Goal: Register for event/course

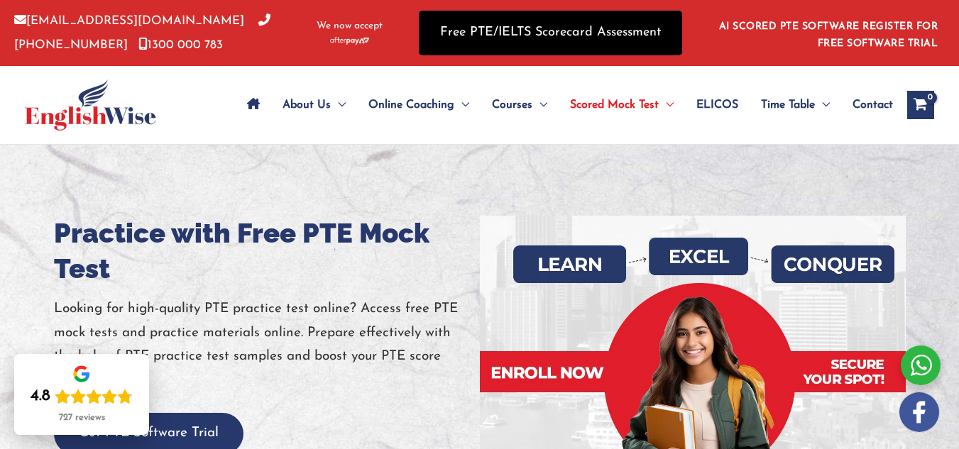
click at [576, 40] on link "Free PTE/IELTS Scorecard Assessment" at bounding box center [550, 33] width 263 height 45
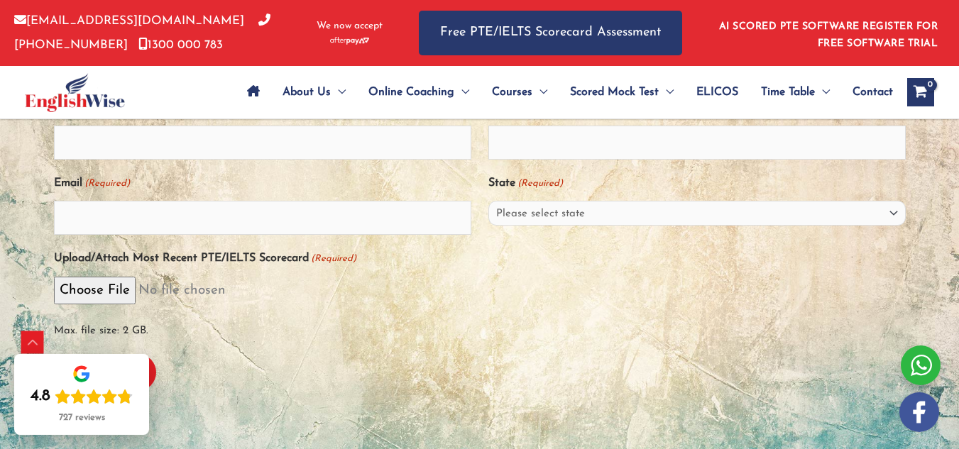
scroll to position [309, 0]
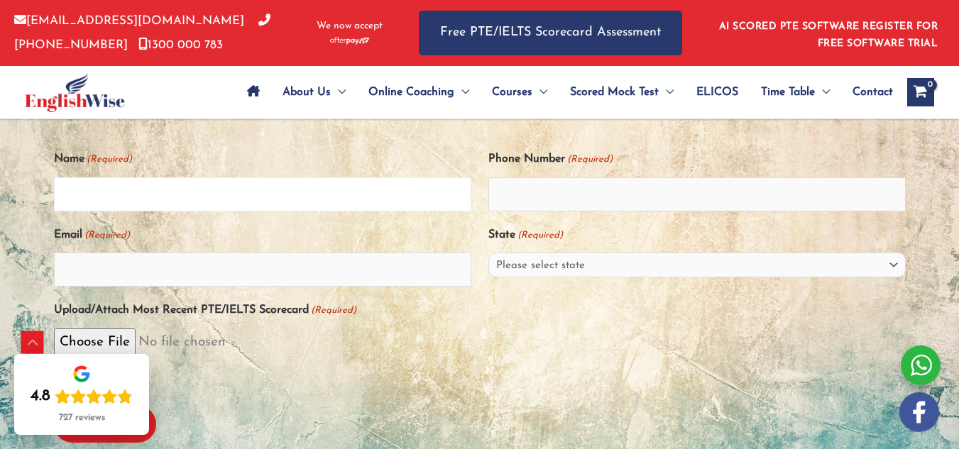
click at [214, 207] on input "Name (Required)" at bounding box center [262, 194] width 417 height 34
type input "latheesh"
type input "879980124442"
type input "sheetalkumb3@gmail.com"
click at [648, 272] on select "Please select state New South Wales (NSW) Victoria (VIC) Queensland (QLD) South…" at bounding box center [696, 265] width 417 height 25
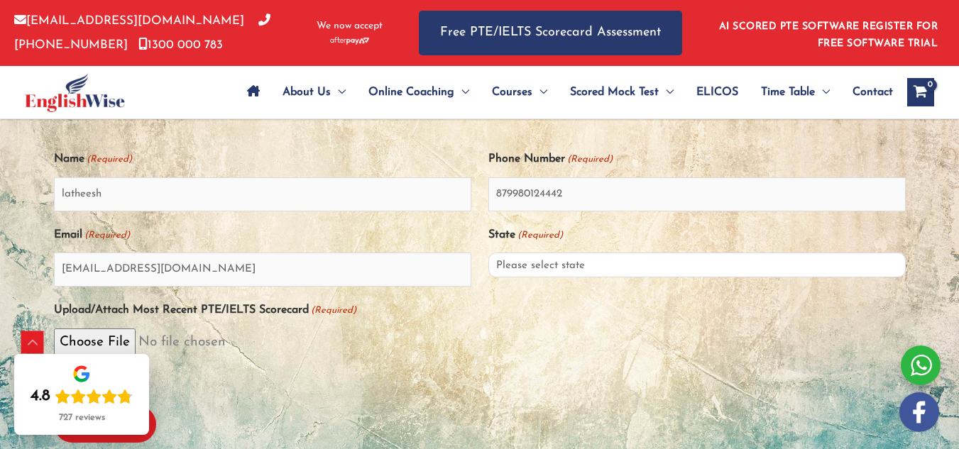
select select "New South Wales (NSW)"
click at [488, 260] on select "Please select state New South Wales (NSW) Victoria (VIC) Queensland (QLD) South…" at bounding box center [696, 265] width 417 height 25
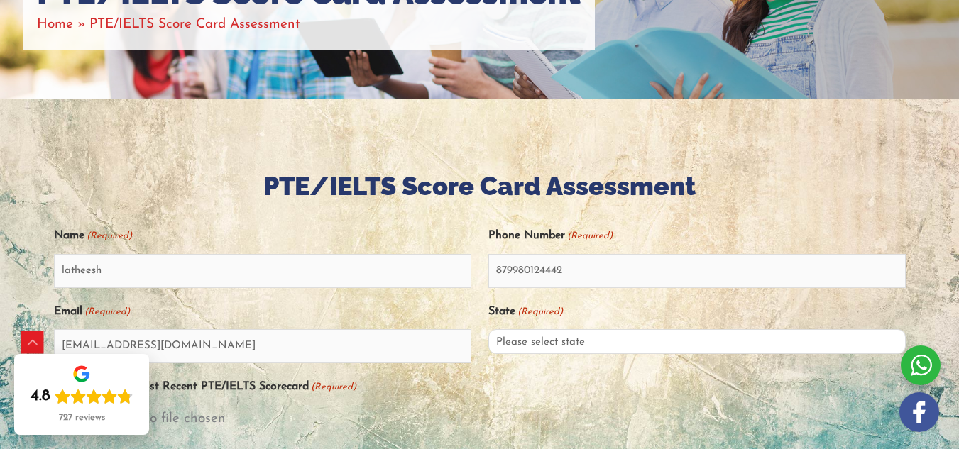
scroll to position [0, 0]
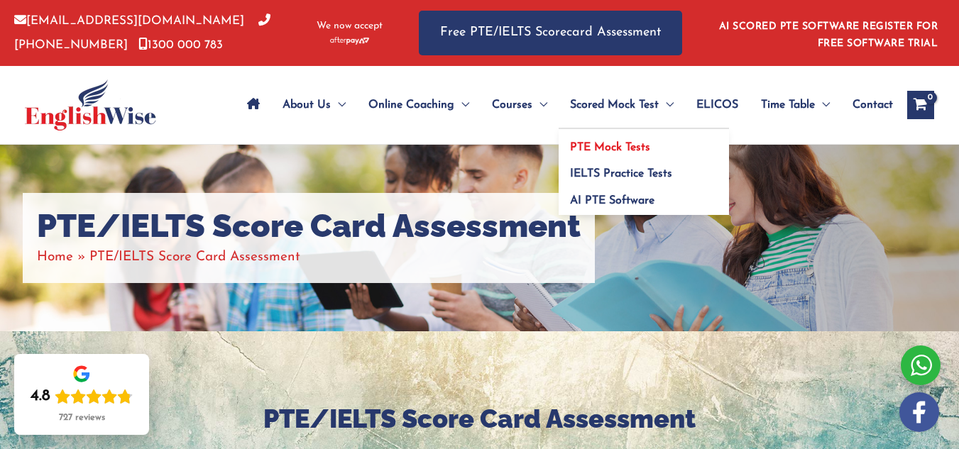
click at [615, 145] on span "PTE Mock Tests" at bounding box center [610, 147] width 80 height 11
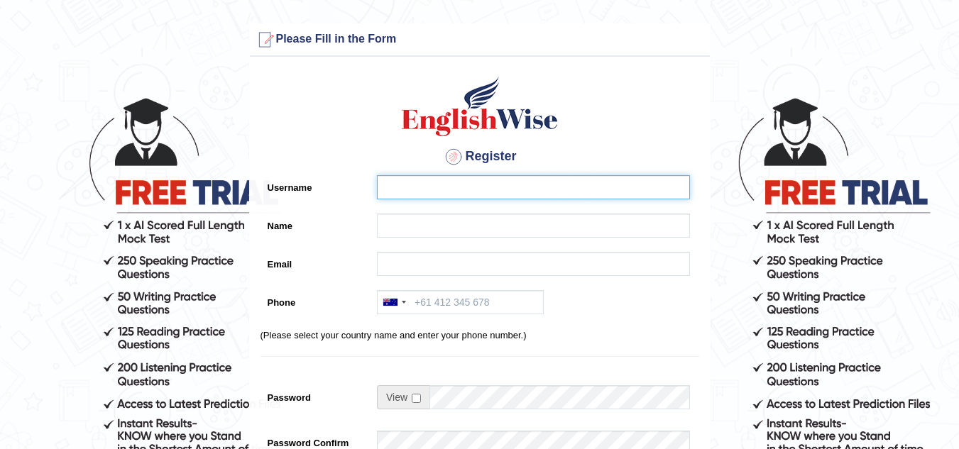
click at [460, 178] on input "Username" at bounding box center [533, 187] width 313 height 24
type input "lateesh"
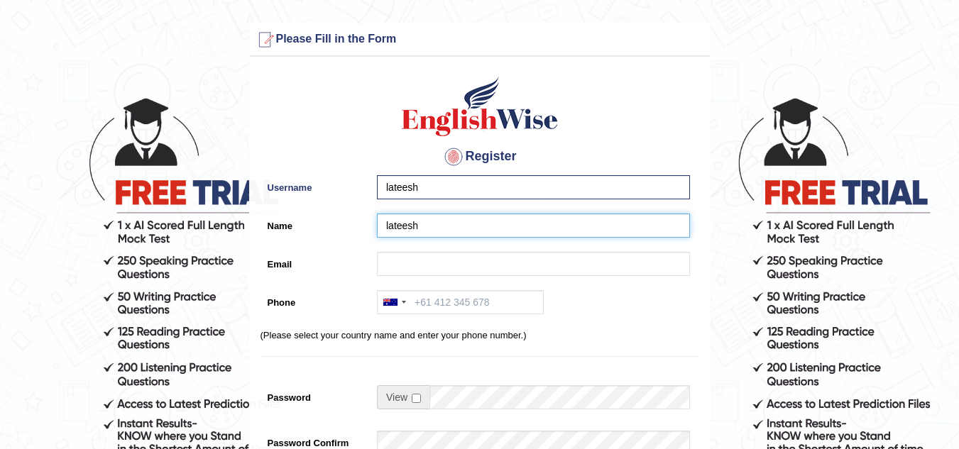
type input "lateesh"
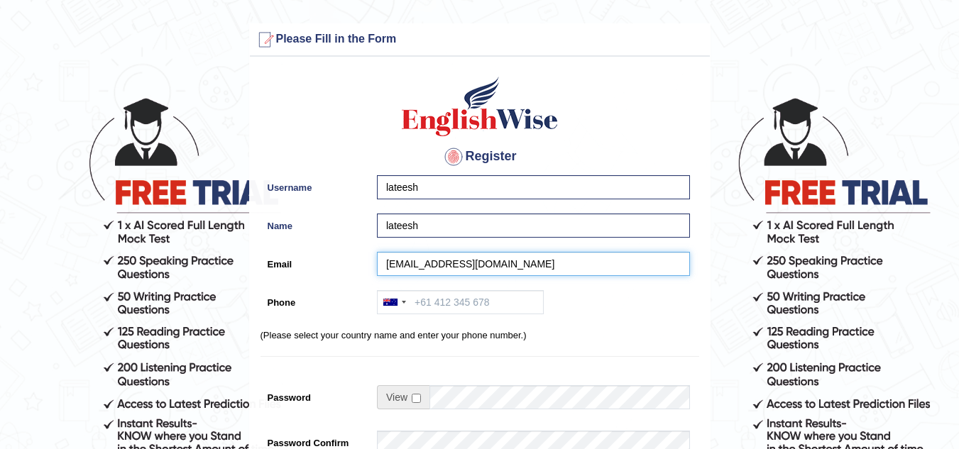
type input "sheetalkumb3@gmail.com"
click at [466, 300] on input "Phone" at bounding box center [460, 302] width 167 height 24
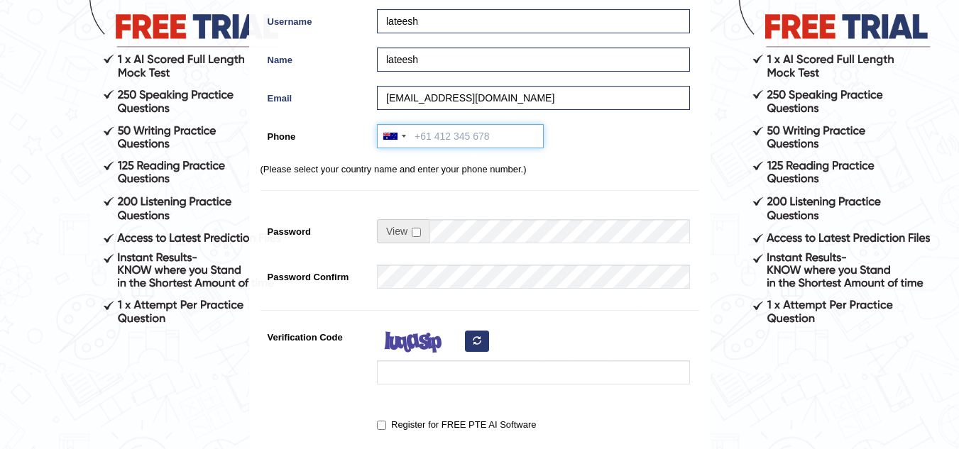
scroll to position [181, 0]
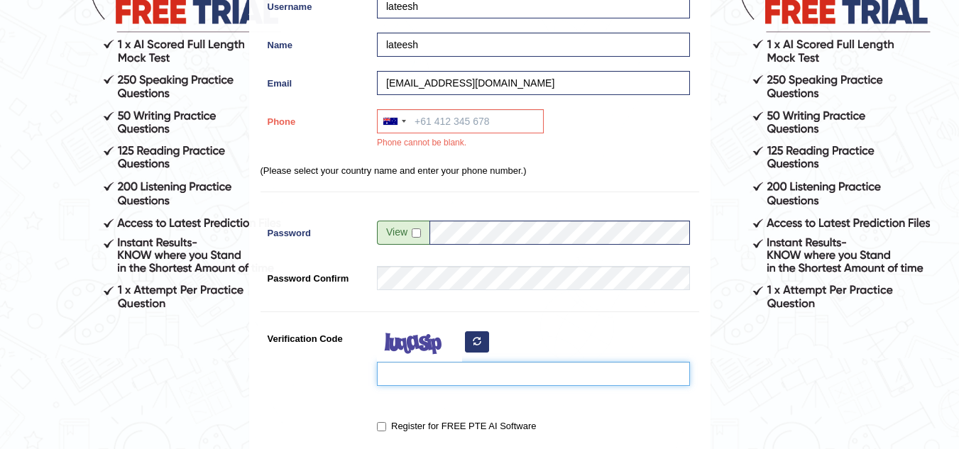
click at [495, 380] on input "Verification Code" at bounding box center [533, 374] width 313 height 24
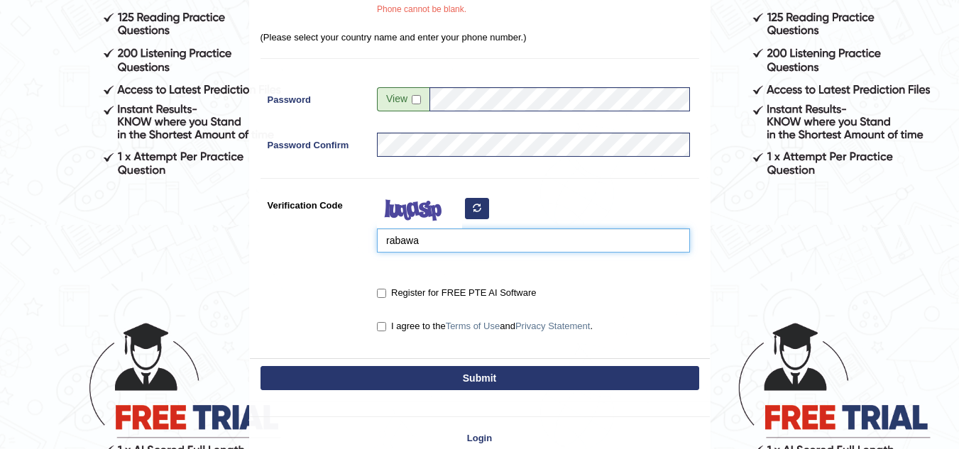
scroll to position [313, 0]
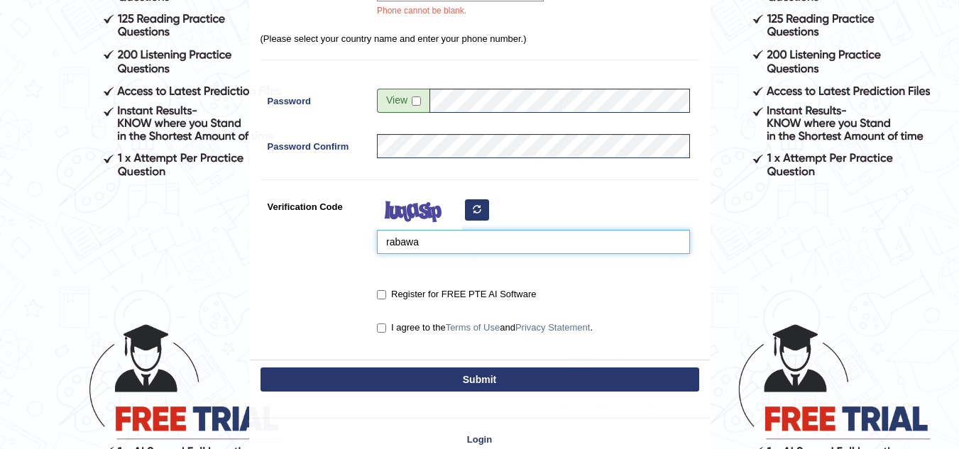
type input "rabawa"
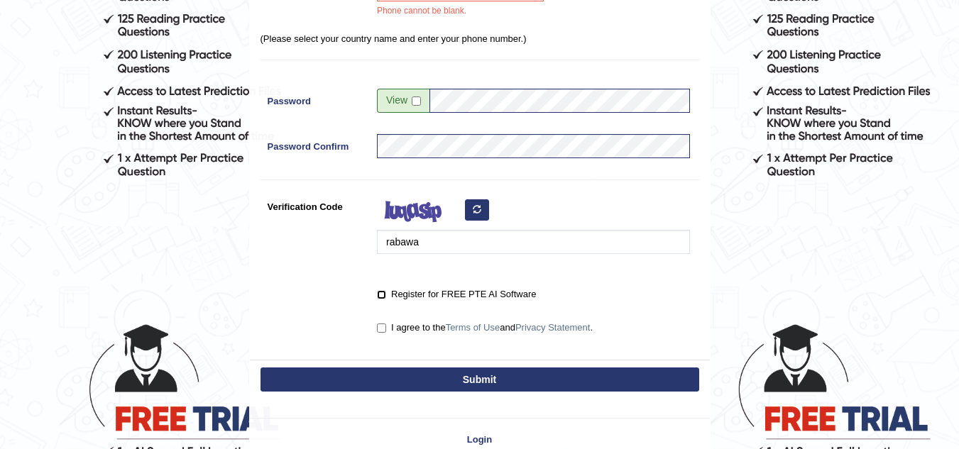
click at [385, 297] on input "Register for FREE PTE AI Software" at bounding box center [381, 294] width 9 height 9
checkbox input "true"
click at [384, 331] on input "I agree to the Terms of Use and Privacy Statement ." at bounding box center [381, 328] width 9 height 9
checkbox input "true"
click at [426, 375] on button "Submit" at bounding box center [479, 380] width 439 height 24
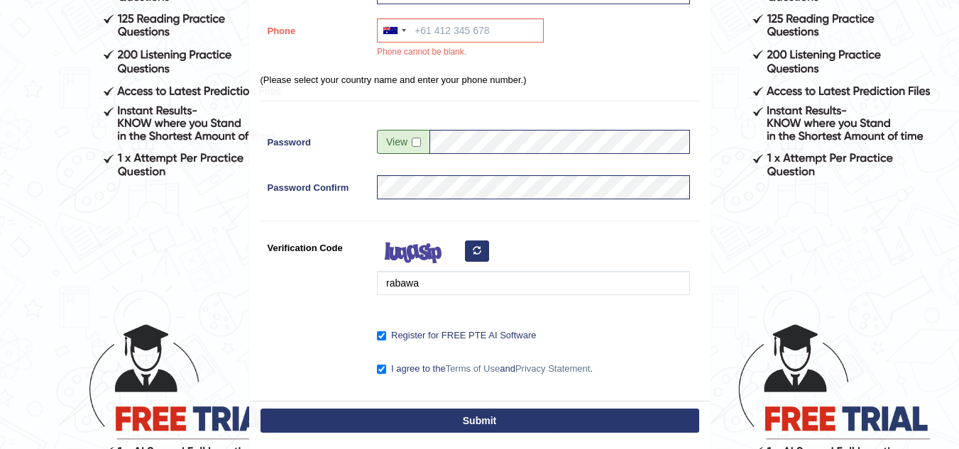
scroll to position [331, 0]
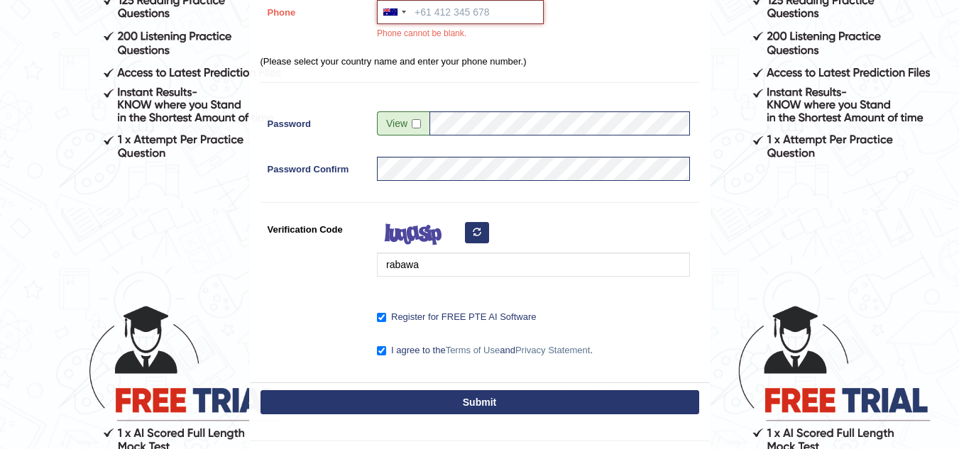
click at [440, 9] on input "Phone" at bounding box center [460, 12] width 167 height 24
click at [509, 405] on button "Submit" at bounding box center [479, 402] width 439 height 24
type input "+61423243212"
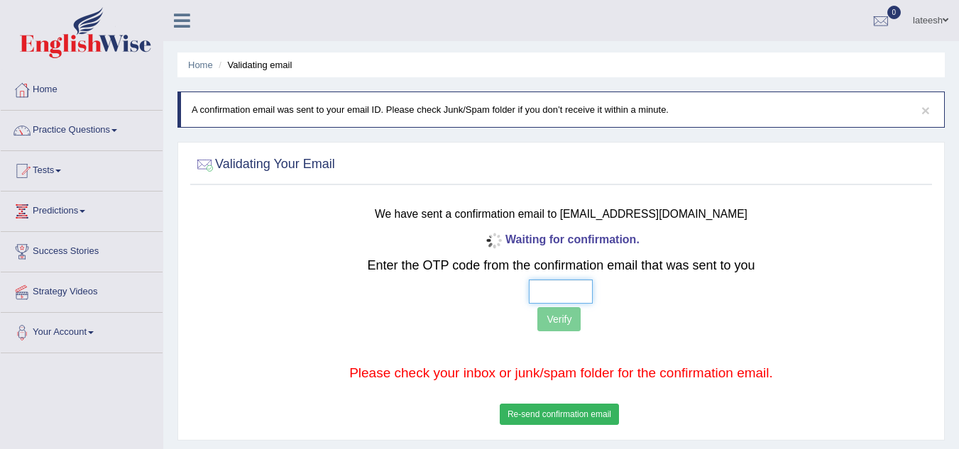
click at [549, 296] on input "text" at bounding box center [561, 292] width 64 height 24
type input "9 1 6 2"
click at [556, 324] on button "Verify" at bounding box center [558, 319] width 43 height 24
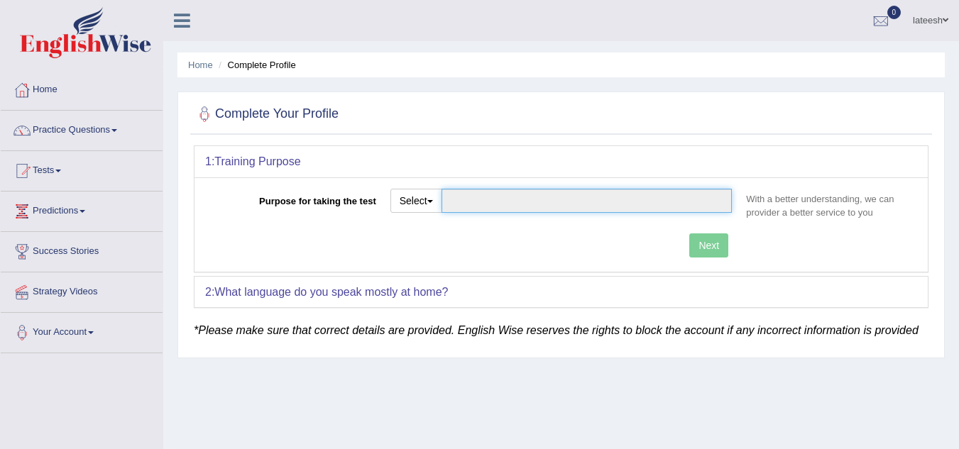
click at [500, 204] on input "Purpose for taking the test" at bounding box center [586, 201] width 291 height 24
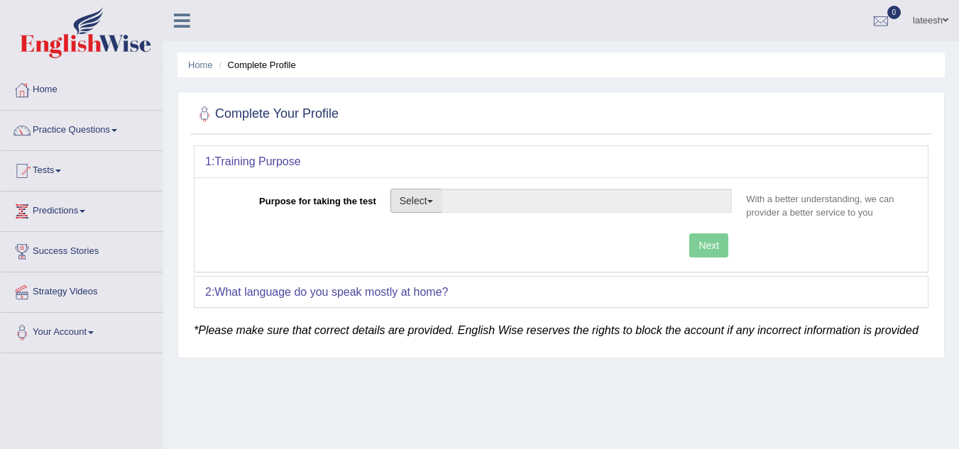
click at [431, 203] on span "button" at bounding box center [430, 201] width 6 height 3
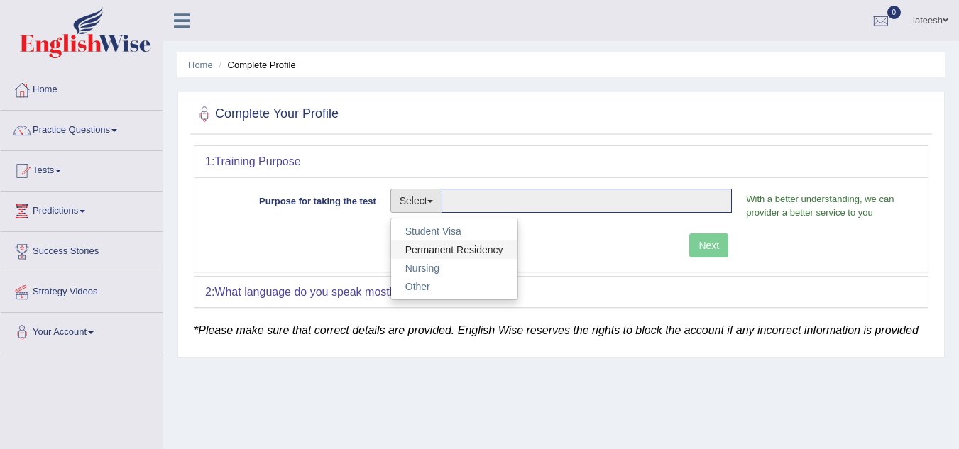
click at [436, 256] on link "Permanent Residency" at bounding box center [454, 250] width 126 height 18
type input "Permanent Residency"
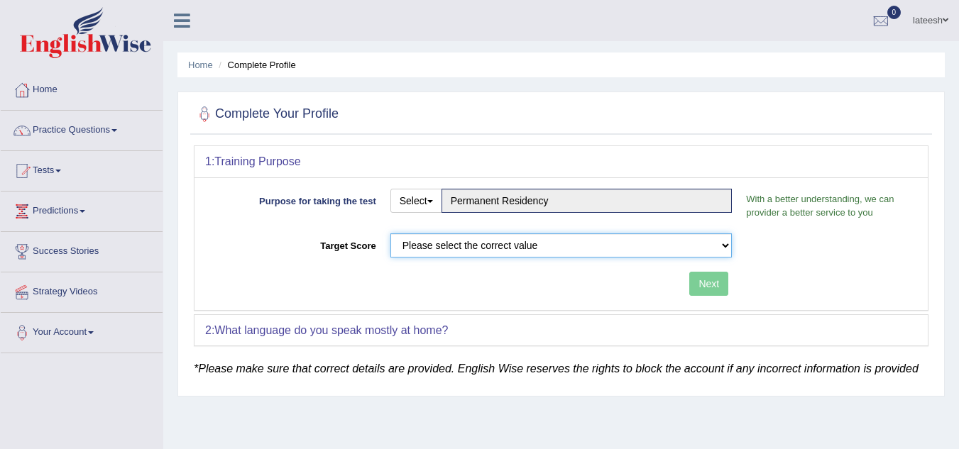
click at [644, 233] on select "Please select the correct value 50 (6 bands) 58 (6.5 bands) 65 (7 bands) 79 (8 …" at bounding box center [561, 245] width 342 height 24
select select "65"
click at [390, 233] on select "Please select the correct value 50 (6 bands) 58 (6.5 bands) 65 (7 bands) 79 (8 …" at bounding box center [561, 245] width 342 height 24
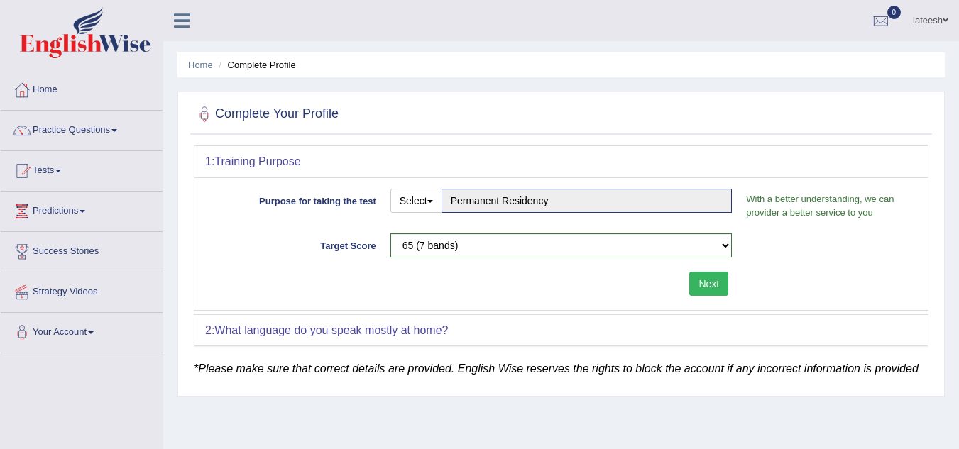
click at [718, 280] on button "Next" at bounding box center [708, 284] width 39 height 24
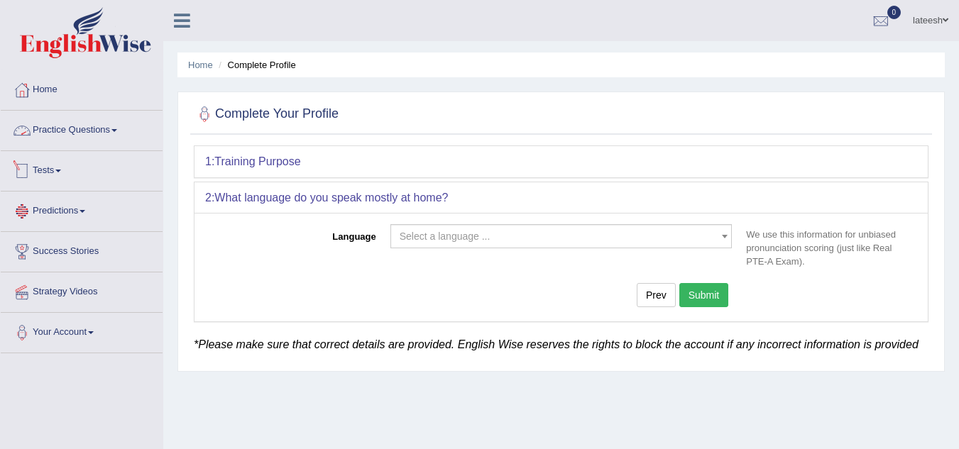
click at [64, 166] on link "Tests" at bounding box center [82, 168] width 162 height 35
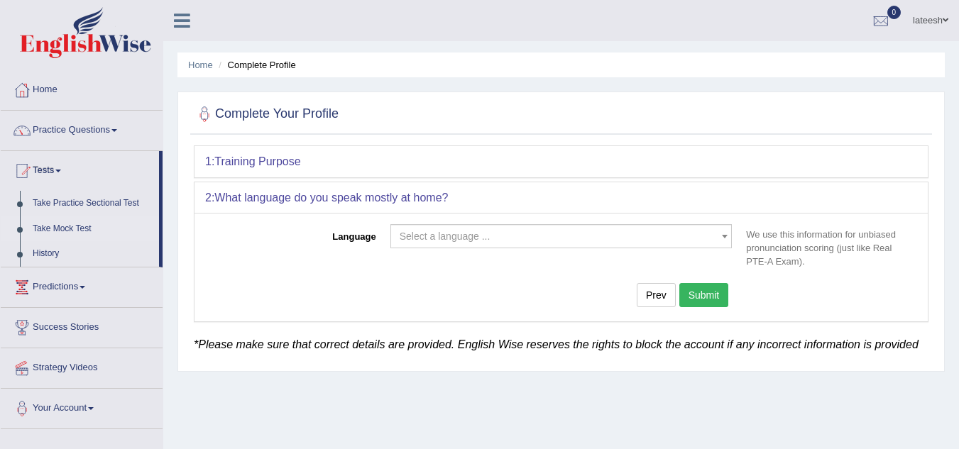
click at [77, 231] on link "Take Mock Test" at bounding box center [92, 229] width 133 height 26
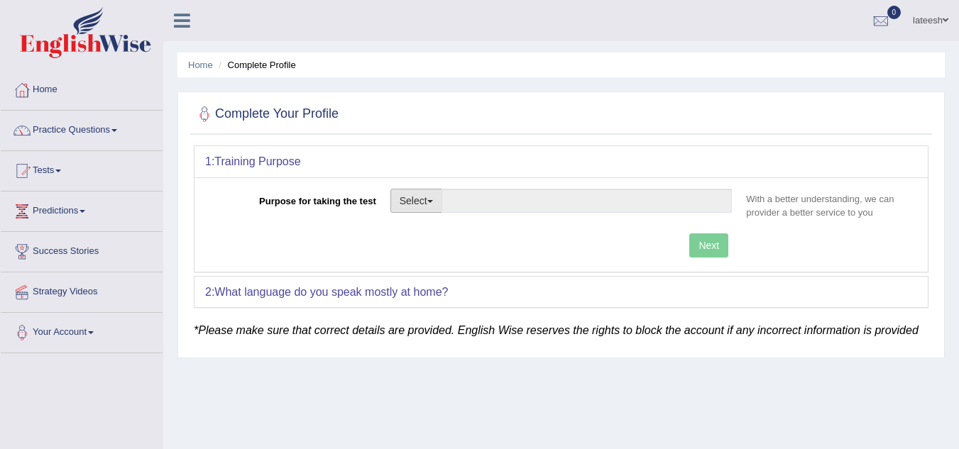
click at [433, 209] on button "Select" at bounding box center [416, 201] width 52 height 24
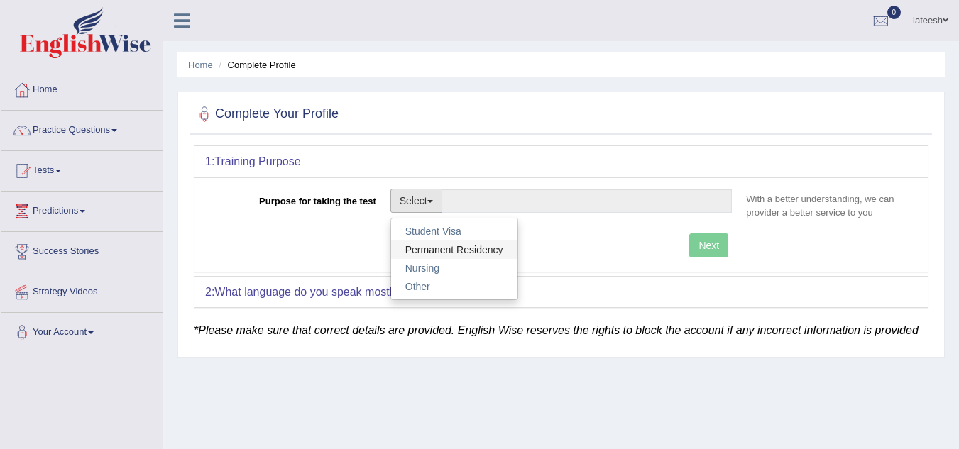
click at [434, 246] on link "Permanent Residency" at bounding box center [454, 250] width 126 height 18
type input "Permanent Residency"
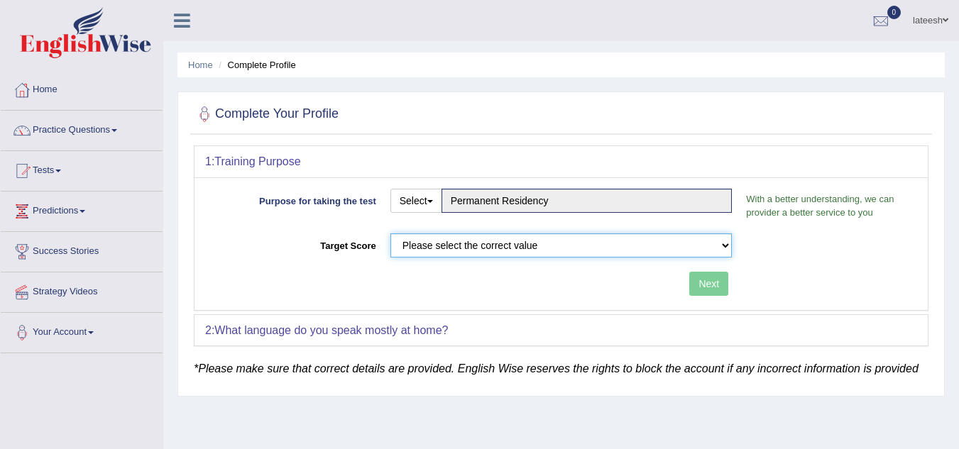
click at [641, 237] on select "Please select the correct value 50 (6 bands) 58 (6.5 bands) 65 (7 bands) 79 (8 …" at bounding box center [561, 245] width 342 height 24
select select "58"
click at [390, 233] on select "Please select the correct value 50 (6 bands) 58 (6.5 bands) 65 (7 bands) 79 (8 …" at bounding box center [561, 245] width 342 height 24
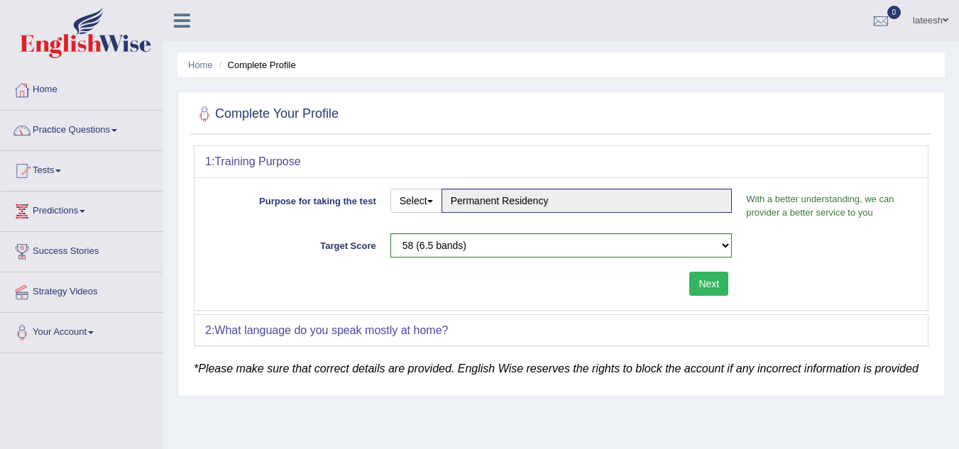
click at [707, 286] on button "Next" at bounding box center [708, 284] width 39 height 24
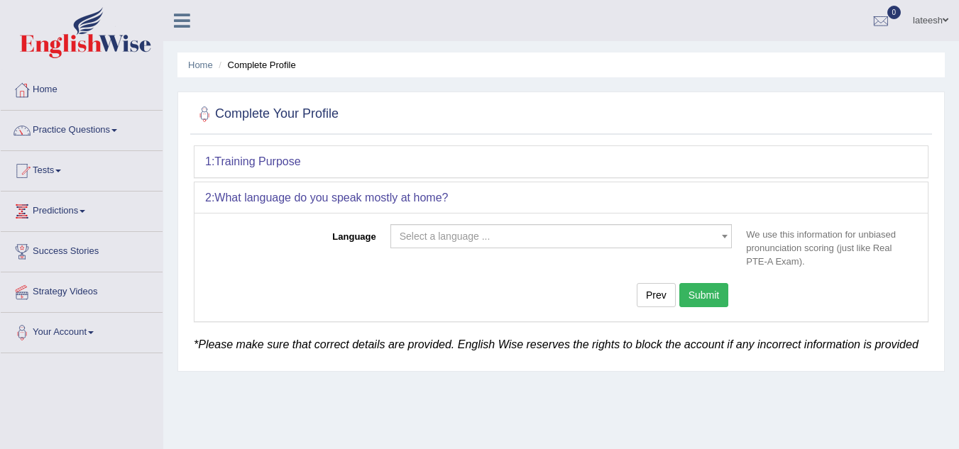
click at [657, 234] on span "Select a language ..." at bounding box center [557, 236] width 315 height 14
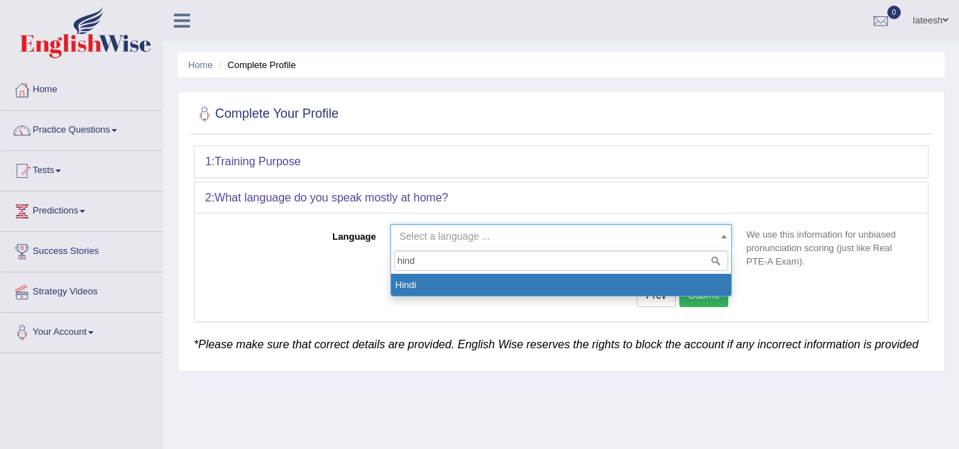
type input "hind"
select select "Hindi"
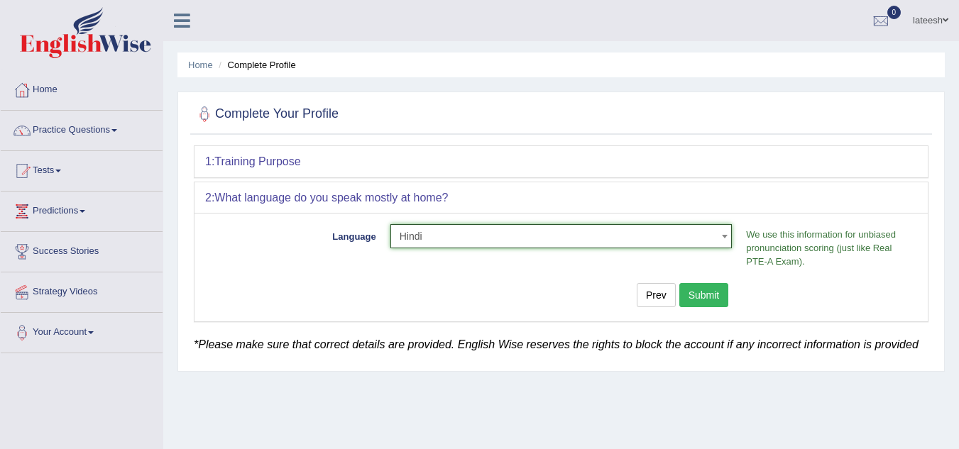
click at [710, 302] on button "Submit" at bounding box center [704, 295] width 50 height 24
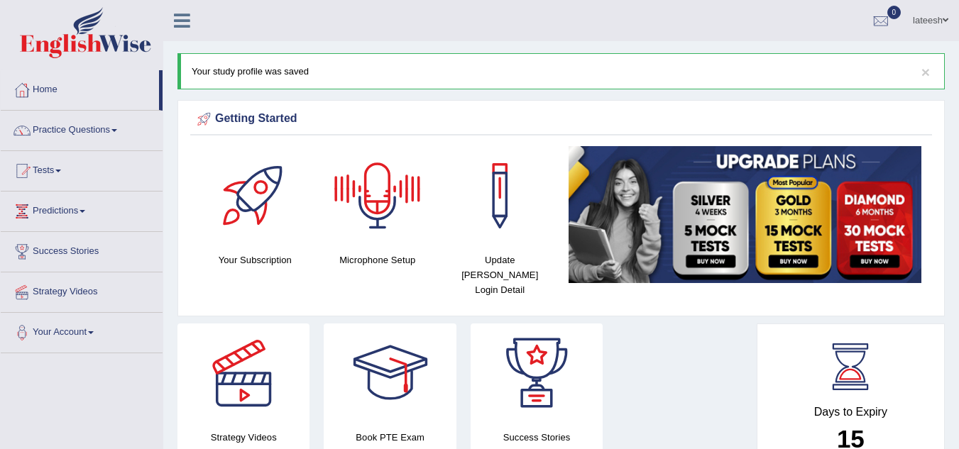
click at [380, 219] on div at bounding box center [377, 195] width 99 height 99
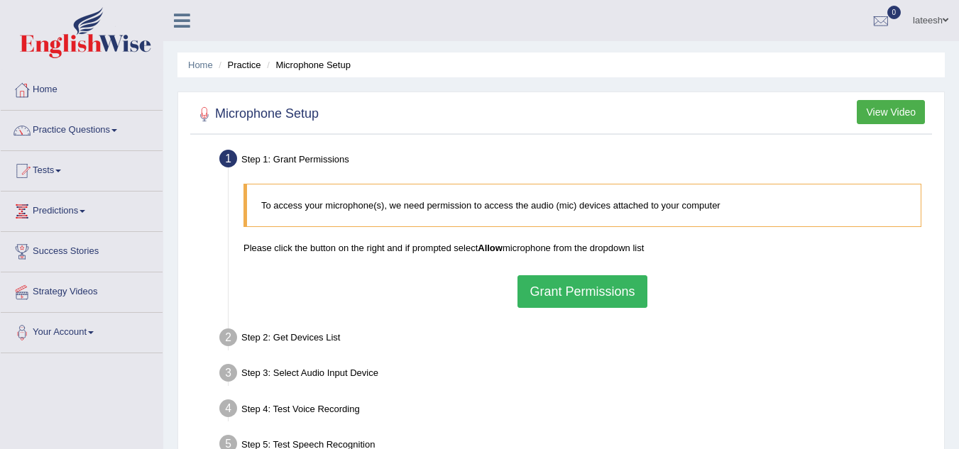
click at [622, 301] on button "Grant Permissions" at bounding box center [581, 291] width 129 height 33
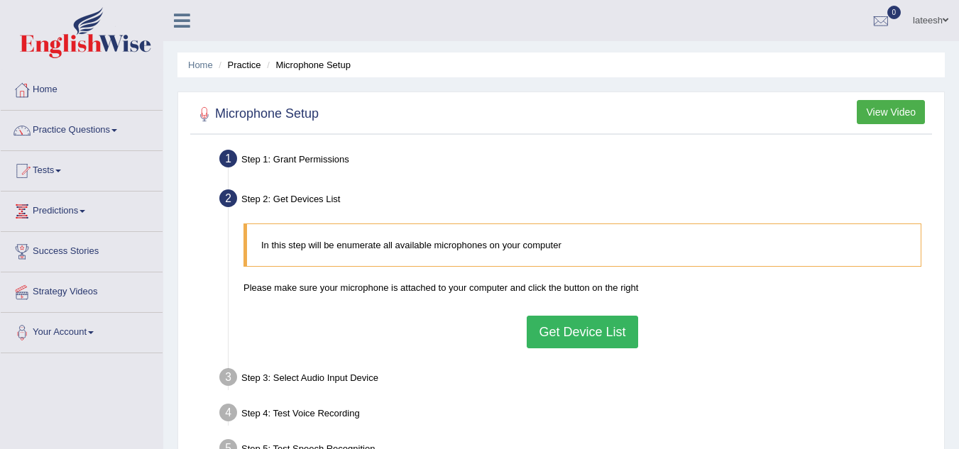
click at [576, 336] on button "Get Device List" at bounding box center [582, 332] width 111 height 33
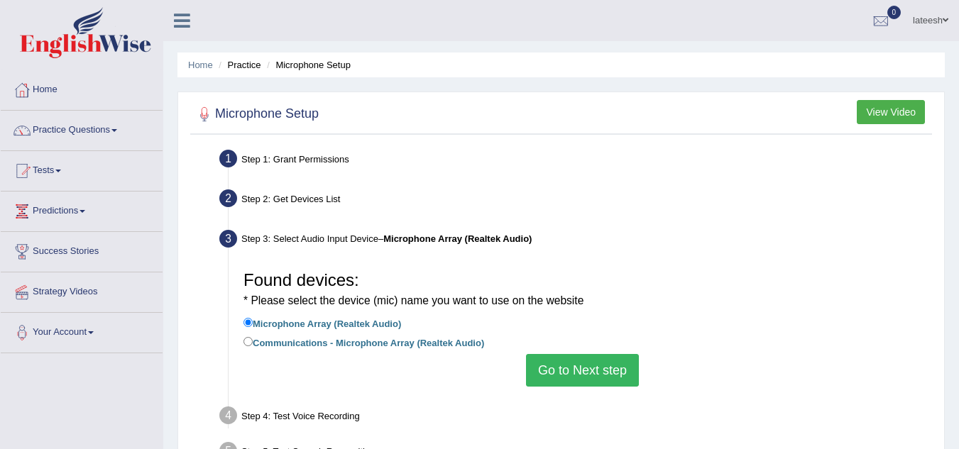
click at [576, 368] on button "Go to Next step" at bounding box center [582, 370] width 113 height 33
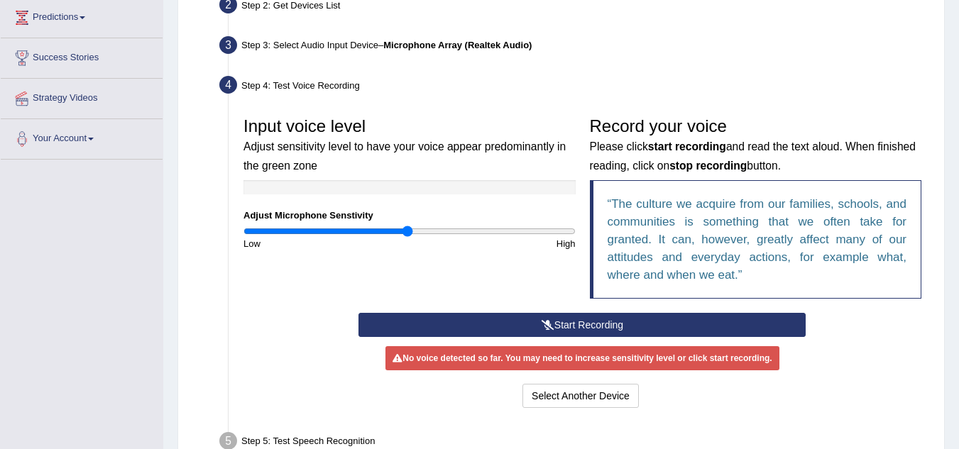
scroll to position [202, 0]
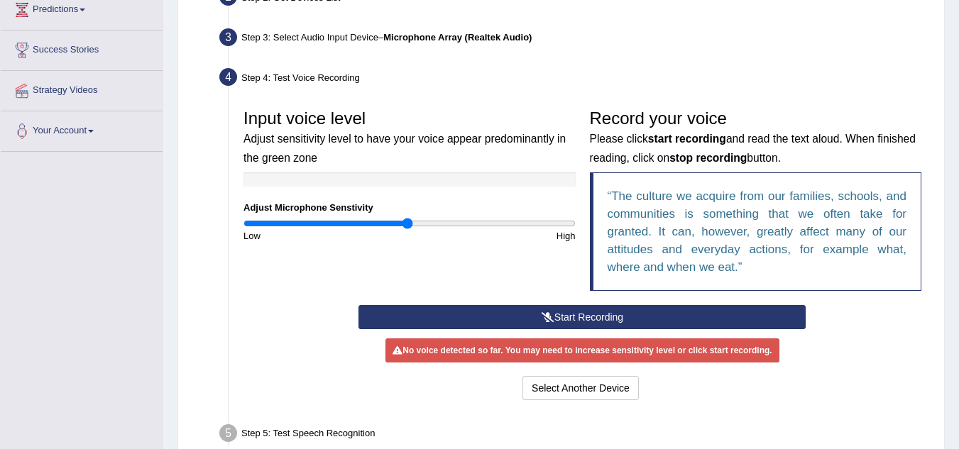
click at [561, 316] on button "Start Recording" at bounding box center [581, 317] width 447 height 24
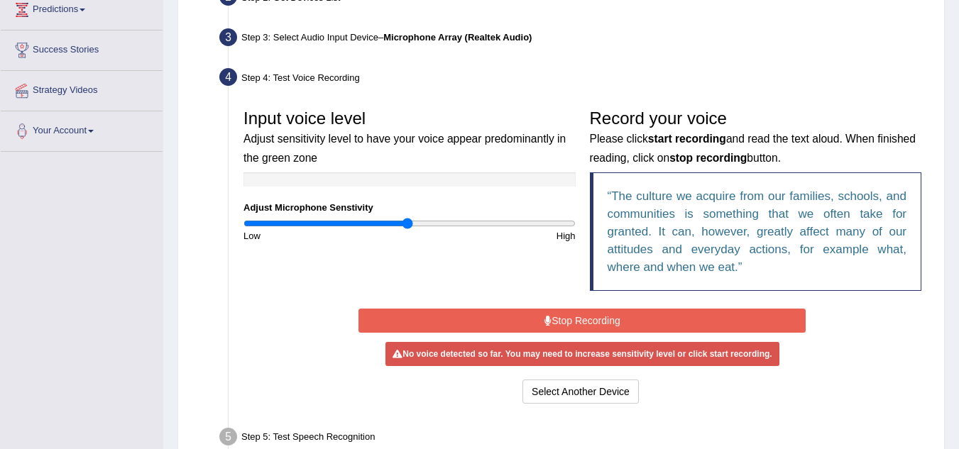
click at [561, 316] on button "Stop Recording" at bounding box center [581, 321] width 447 height 24
